Goal: Transaction & Acquisition: Subscribe to service/newsletter

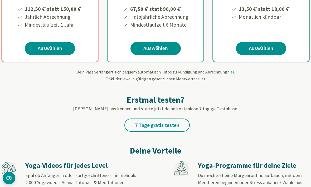
scroll to position [177, 0]
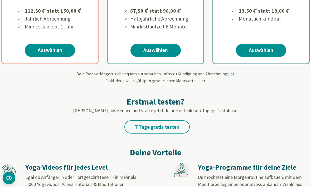
click at [167, 56] on link "Auswählen" at bounding box center [156, 50] width 50 height 13
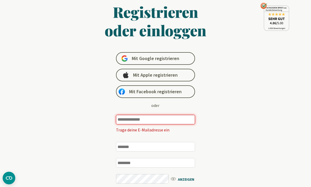
scroll to position [26, 0]
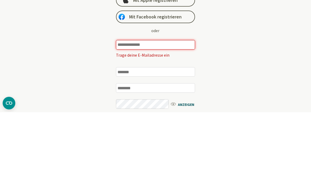
type input "**********"
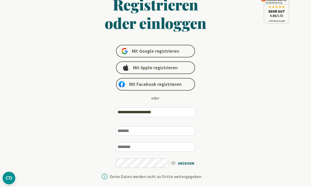
scroll to position [0, 0]
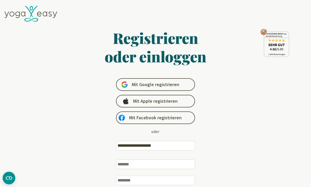
click at [178, 105] on link "Mit Apple registrieren" at bounding box center [155, 101] width 79 height 13
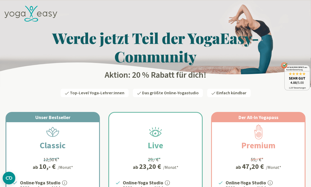
click at [26, 15] on icon at bounding box center [30, 14] width 53 height 16
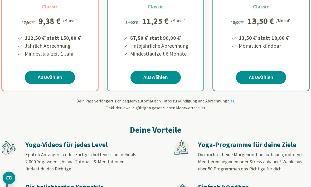
scroll to position [150, 0]
